Goal: Task Accomplishment & Management: Manage account settings

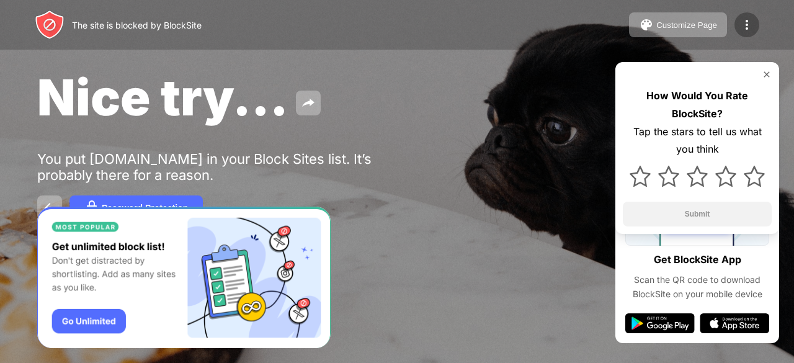
click at [747, 24] on img at bounding box center [747, 24] width 15 height 15
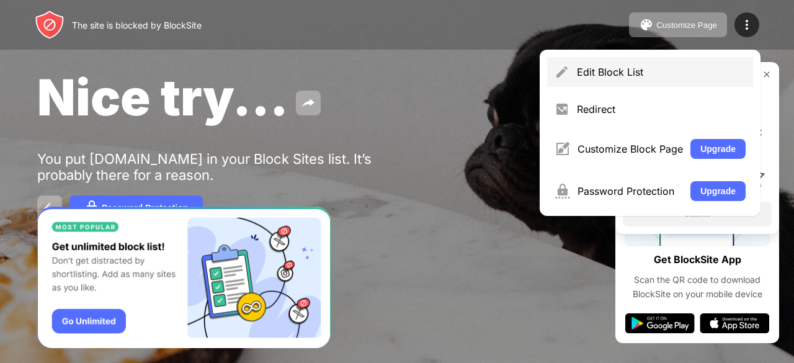
click at [609, 64] on div "Edit Block List" at bounding box center [650, 72] width 206 height 30
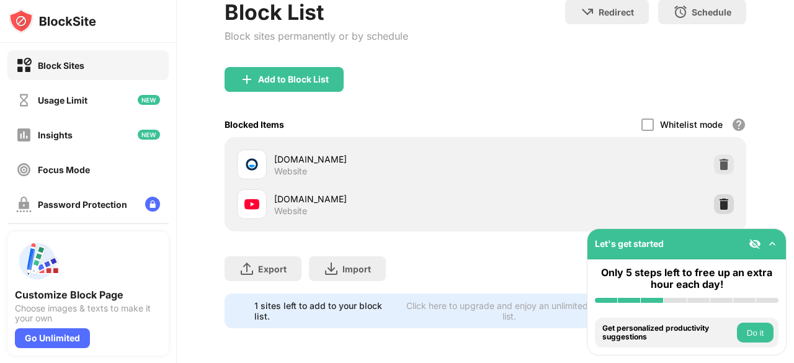
click at [718, 198] on img at bounding box center [724, 204] width 12 height 12
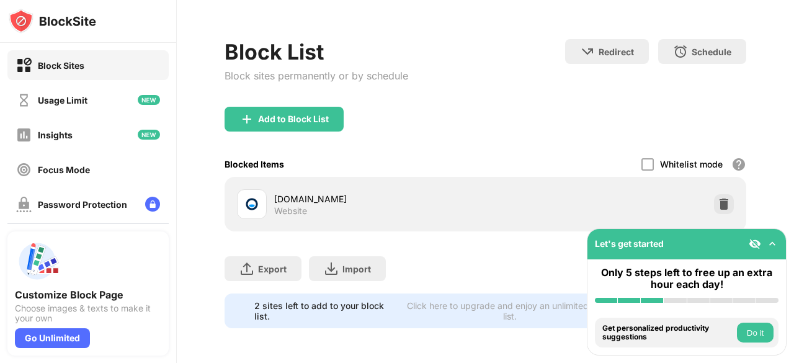
scroll to position [62, 0]
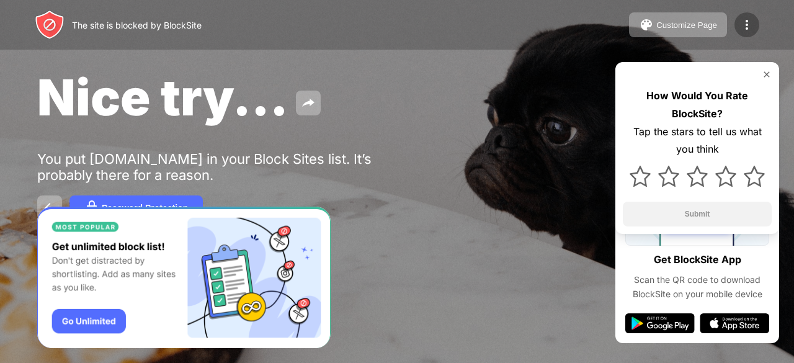
click at [750, 22] on img at bounding box center [747, 24] width 15 height 15
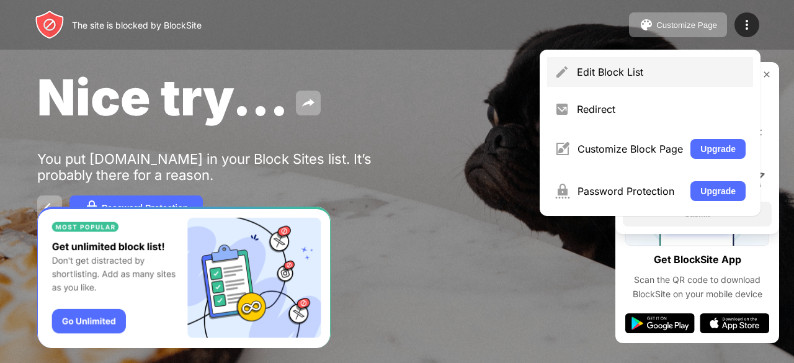
click at [599, 75] on div "Edit Block List" at bounding box center [661, 72] width 169 height 12
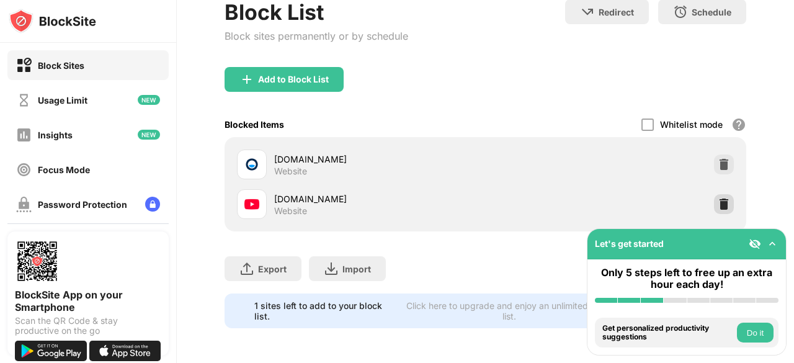
click at [720, 203] on div at bounding box center [724, 204] width 20 height 20
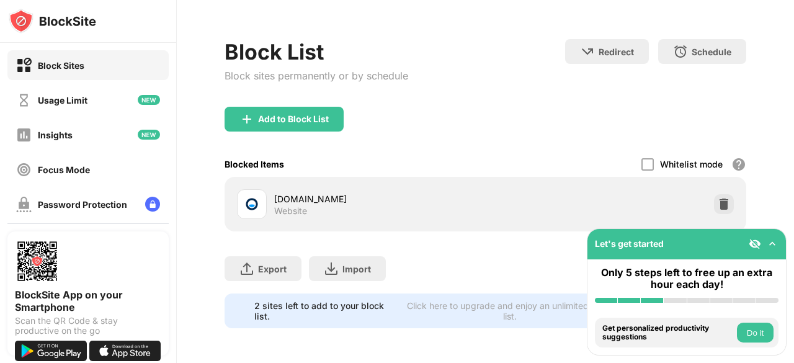
scroll to position [62, 0]
click at [716, 204] on div at bounding box center [724, 204] width 20 height 20
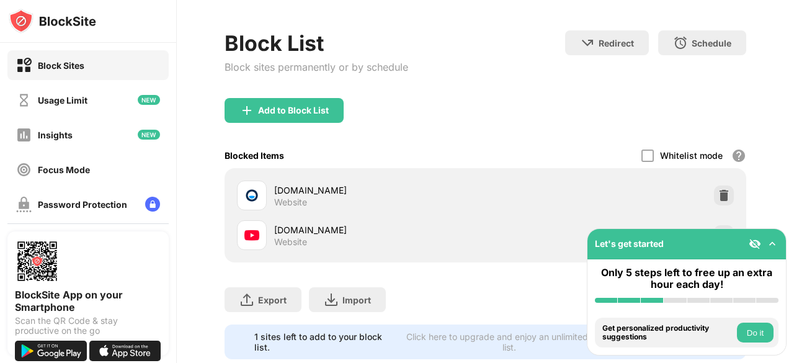
scroll to position [102, 0]
